Goal: Information Seeking & Learning: Find specific fact

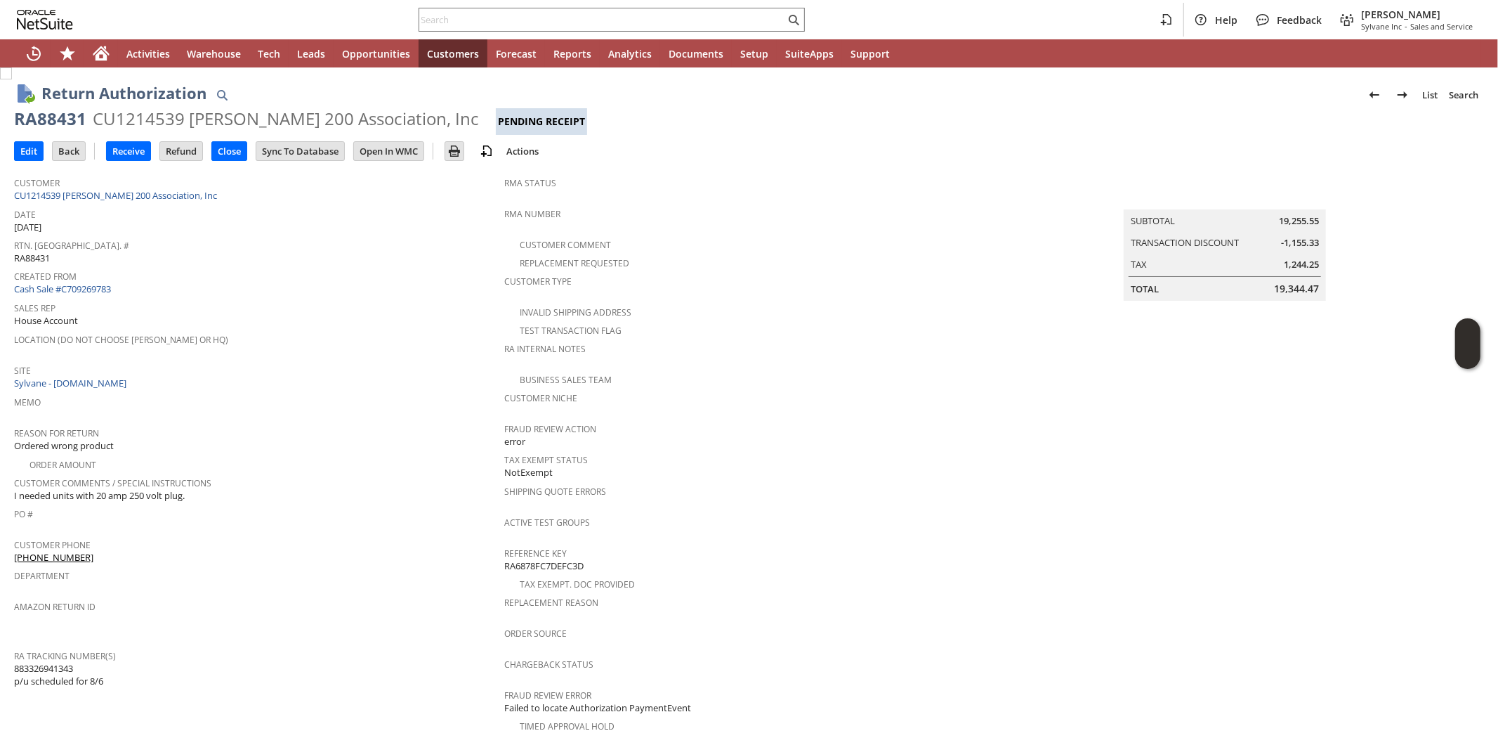
click at [396, 473] on span "Customer Comments / Special Instructions" at bounding box center [255, 481] width 483 height 16
click at [946, 450] on span "Tax Exempt Status" at bounding box center [745, 458] width 483 height 16
click at [310, 298] on span "Sales Rep" at bounding box center [255, 306] width 483 height 16
click at [136, 198] on link "CU1214539 [PERSON_NAME] 200 Association, Inc" at bounding box center [117, 195] width 207 height 13
click at [66, 148] on input "Back" at bounding box center [69, 151] width 32 height 18
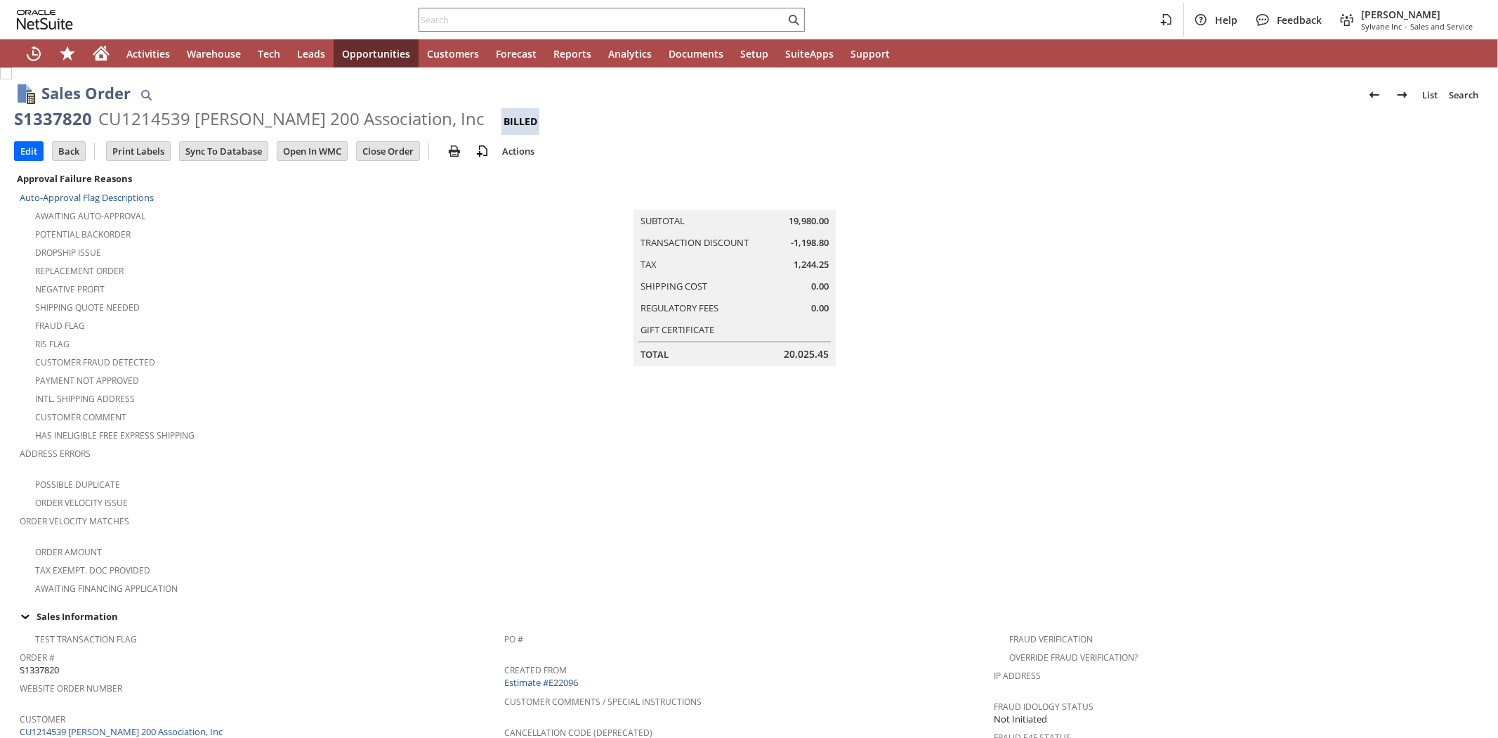
scroll to position [681, 0]
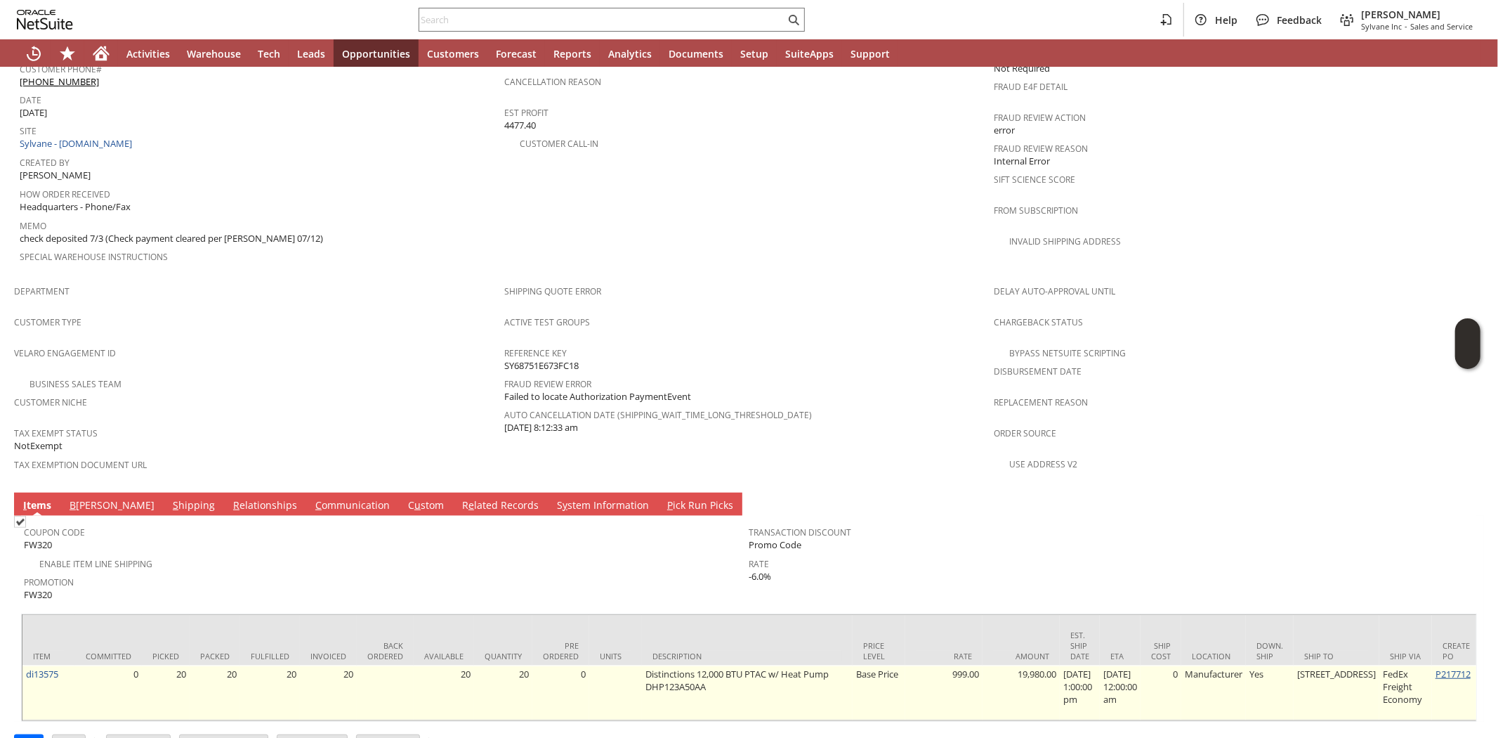
click at [1436, 667] on link "P217712" at bounding box center [1453, 673] width 35 height 13
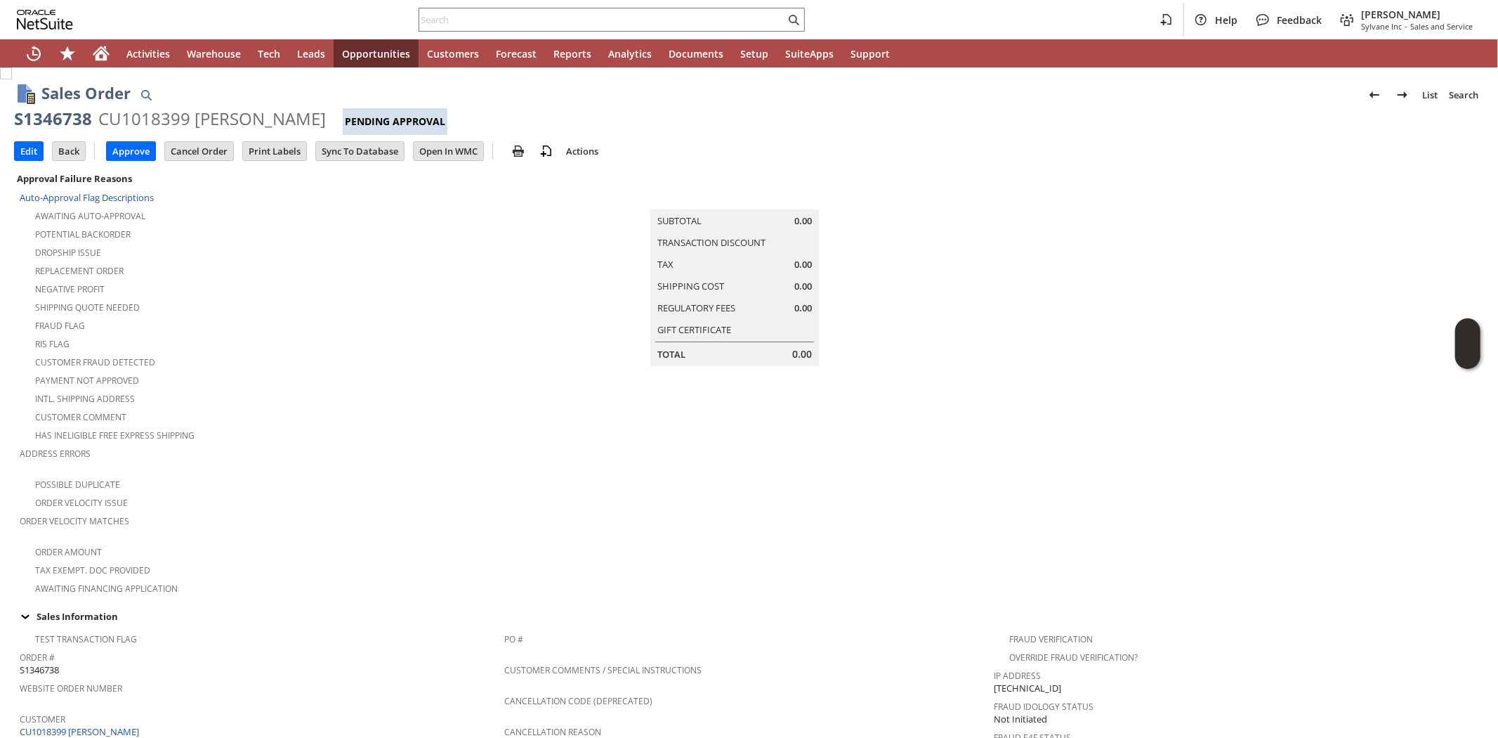
click at [58, 124] on div "S1346738" at bounding box center [53, 118] width 78 height 22
copy div "S1346738"
click at [258, 315] on div "Fraud Flag" at bounding box center [262, 323] width 485 height 17
click at [103, 53] on icon "Home" at bounding box center [101, 55] width 11 height 11
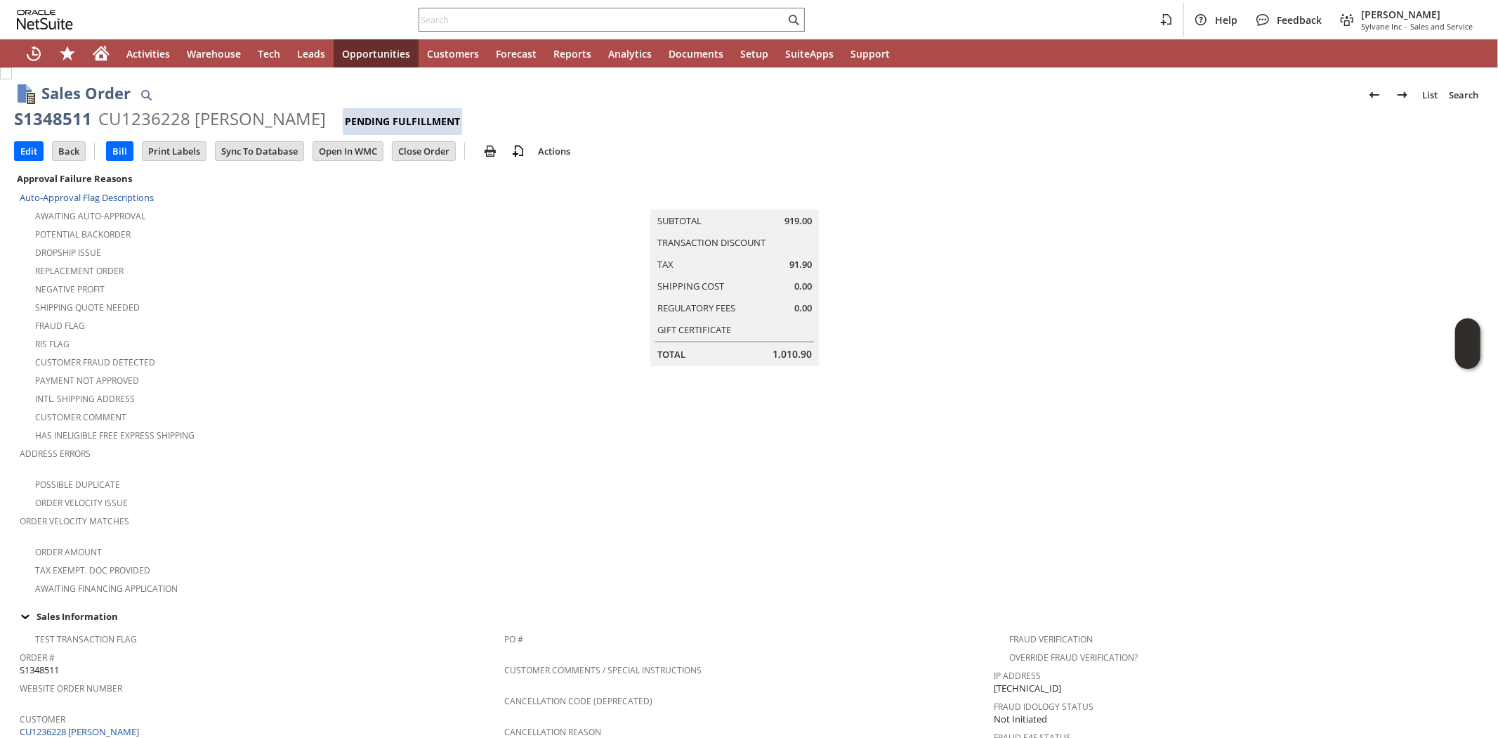
click at [137, 116] on div "CU1236228 [PERSON_NAME]" at bounding box center [212, 118] width 228 height 22
copy div "CU1236228"
click at [454, 17] on input "text" at bounding box center [602, 19] width 366 height 17
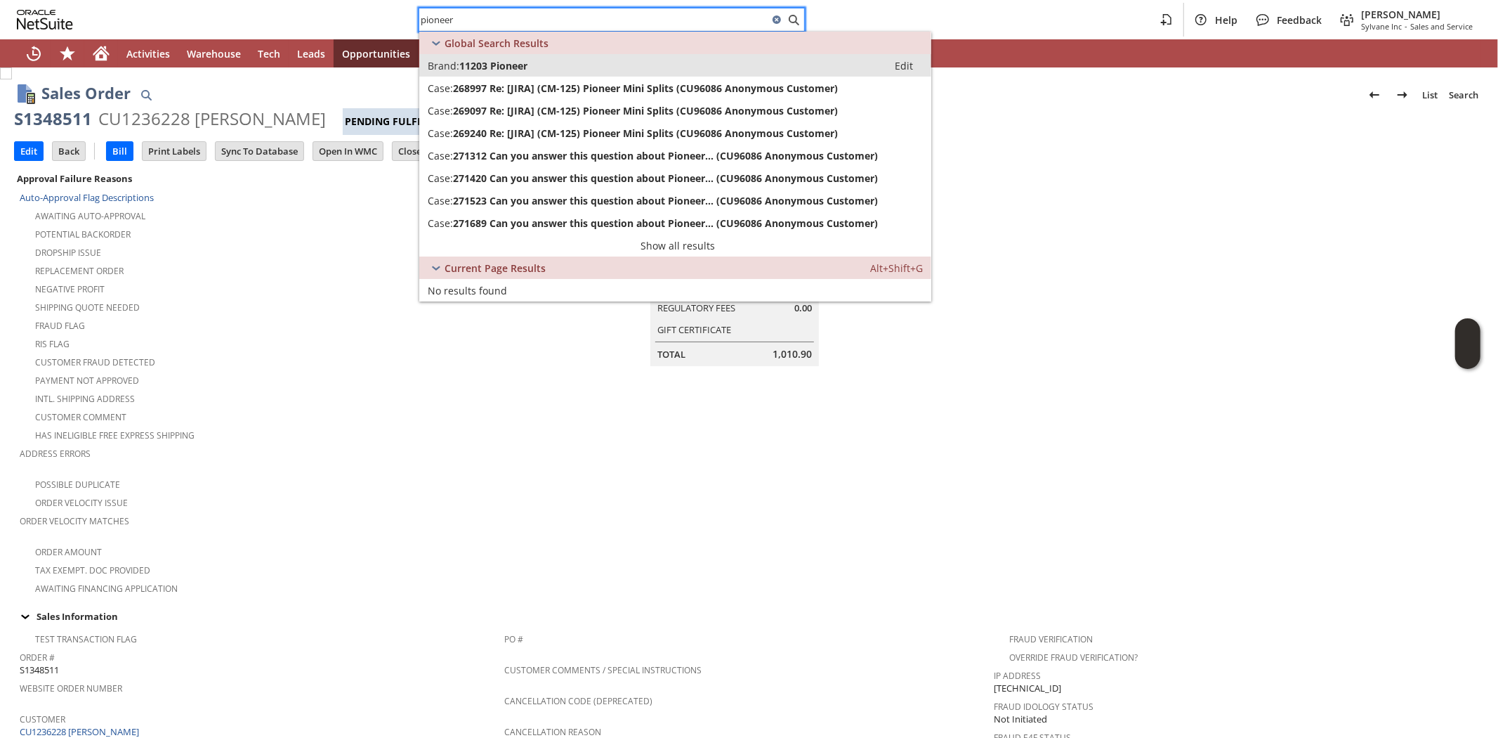
type input "pioneer"
click at [490, 61] on span "11203 Pioneer" at bounding box center [493, 65] width 68 height 13
